Goal: Information Seeking & Learning: Learn about a topic

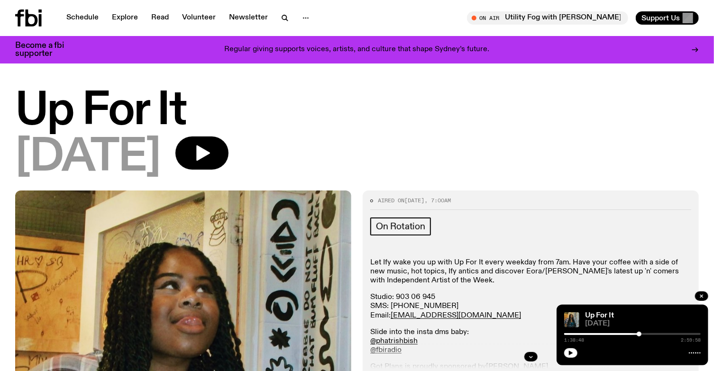
click at [121, 130] on h1 "Up For It" at bounding box center [357, 111] width 684 height 43
click at [64, 153] on span "[DATE]" at bounding box center [87, 158] width 145 height 43
